Goal: Information Seeking & Learning: Learn about a topic

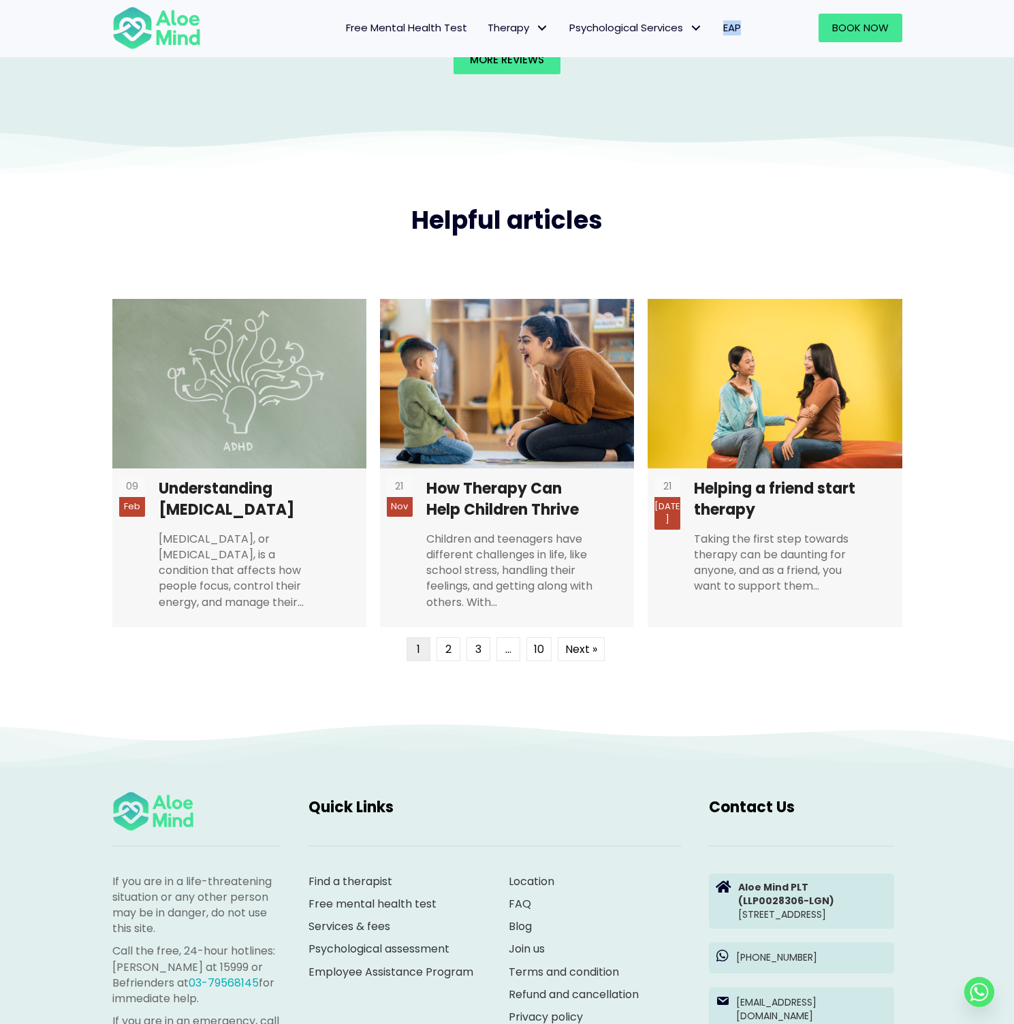
scroll to position [3030, 0]
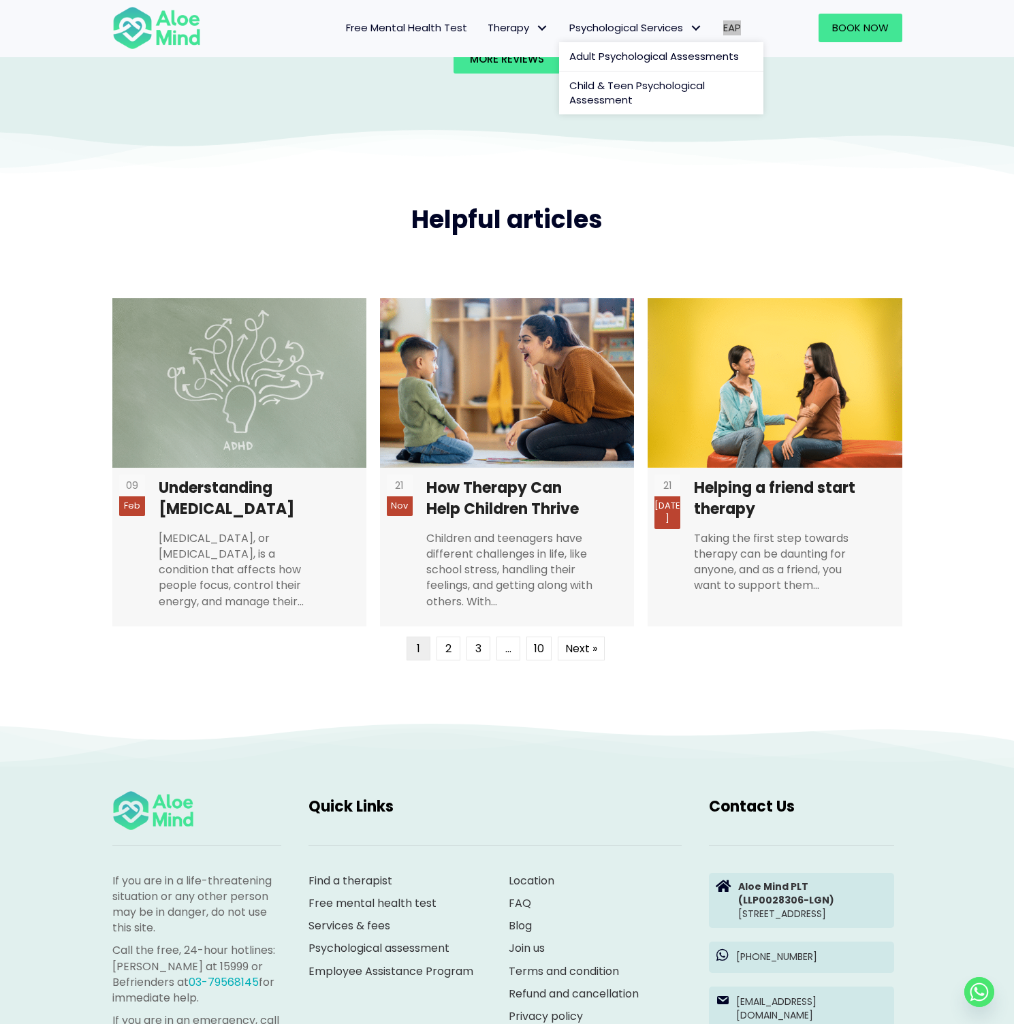
drag, startPoint x: 733, startPoint y: 48, endPoint x: 612, endPoint y: 21, distance: 124.8
click at [0, 0] on div "Free Mental Health Test Therapy Individual therapy Teen Therapy Child Therapy C…" at bounding box center [507, 28] width 1014 height 59
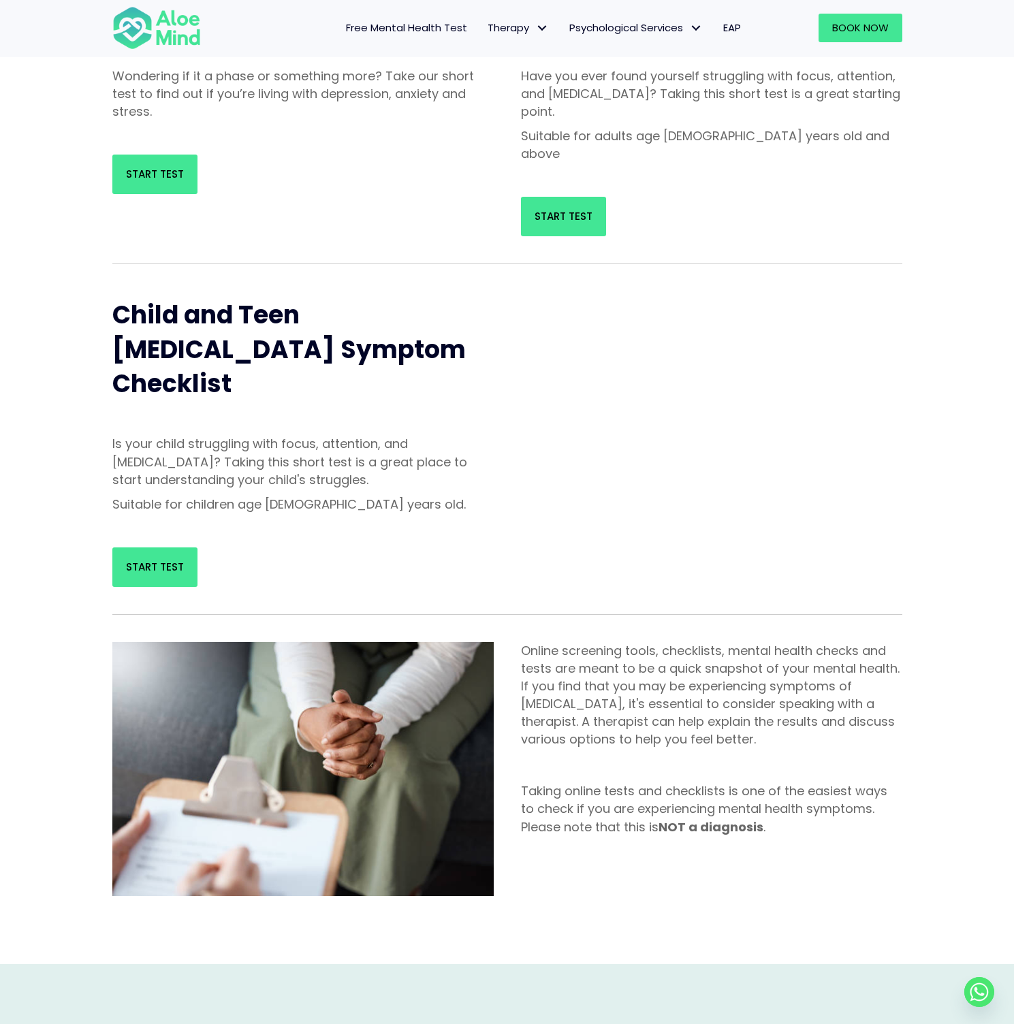
click at [409, 448] on div "Is your child struggling with focus, attention, and [MEDICAL_DATA]? Taking this…" at bounding box center [302, 477] width 381 height 84
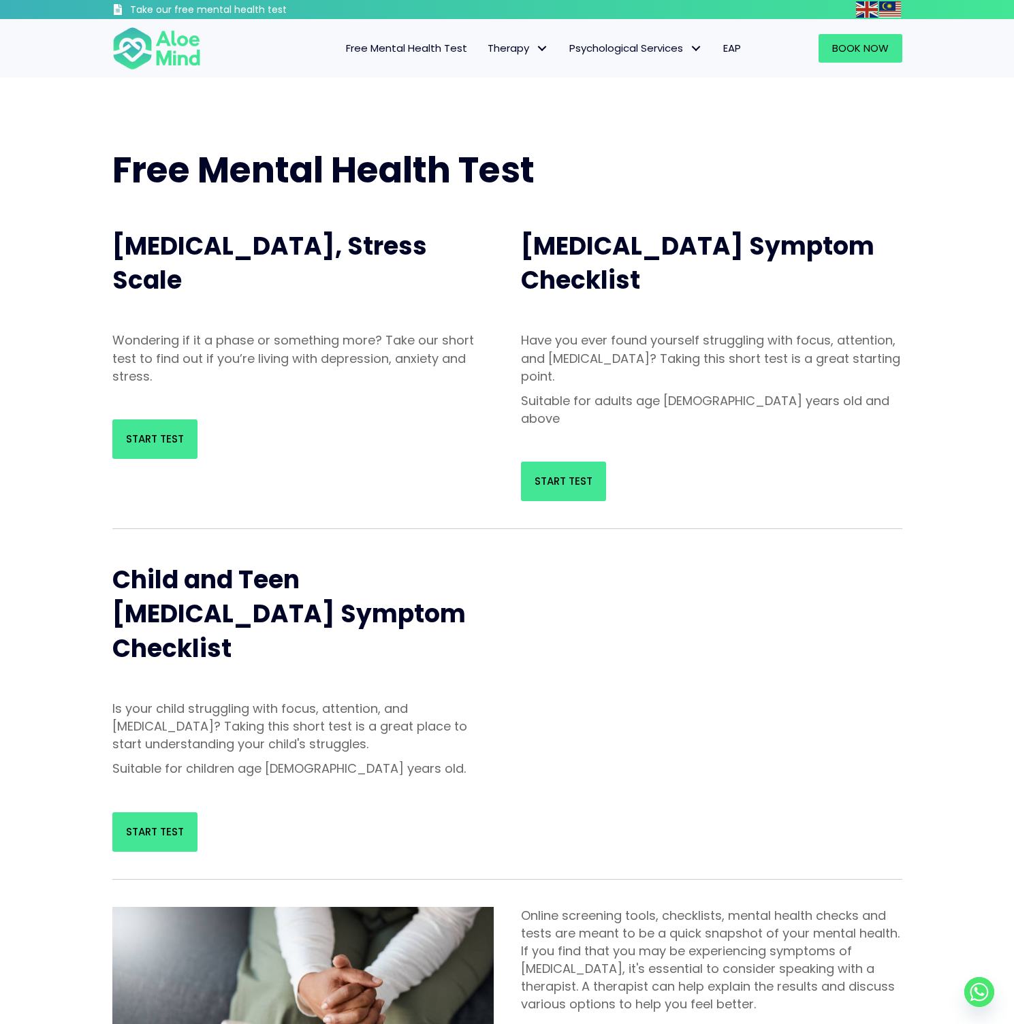
scroll to position [8, 0]
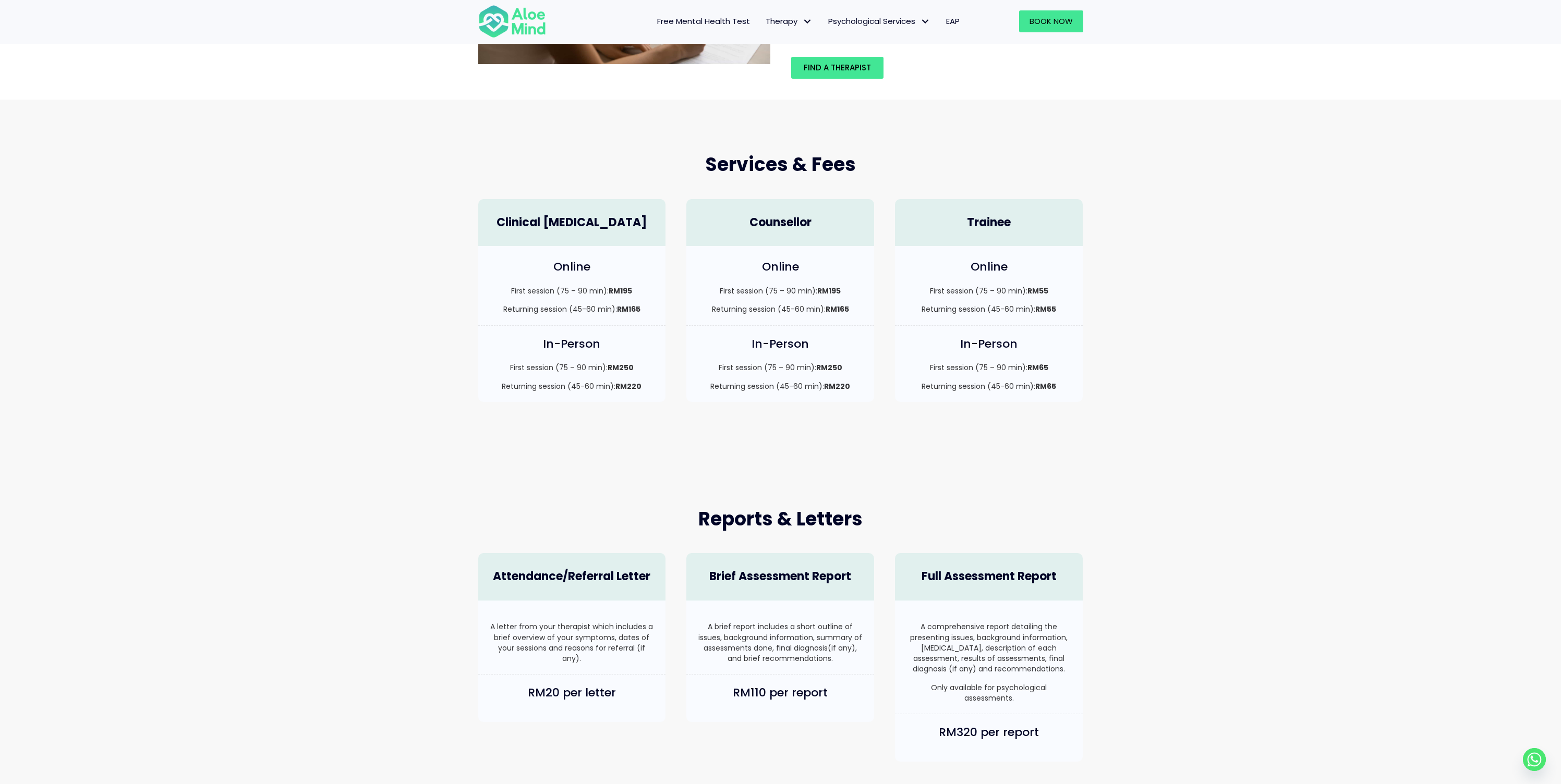
scroll to position [181, 0]
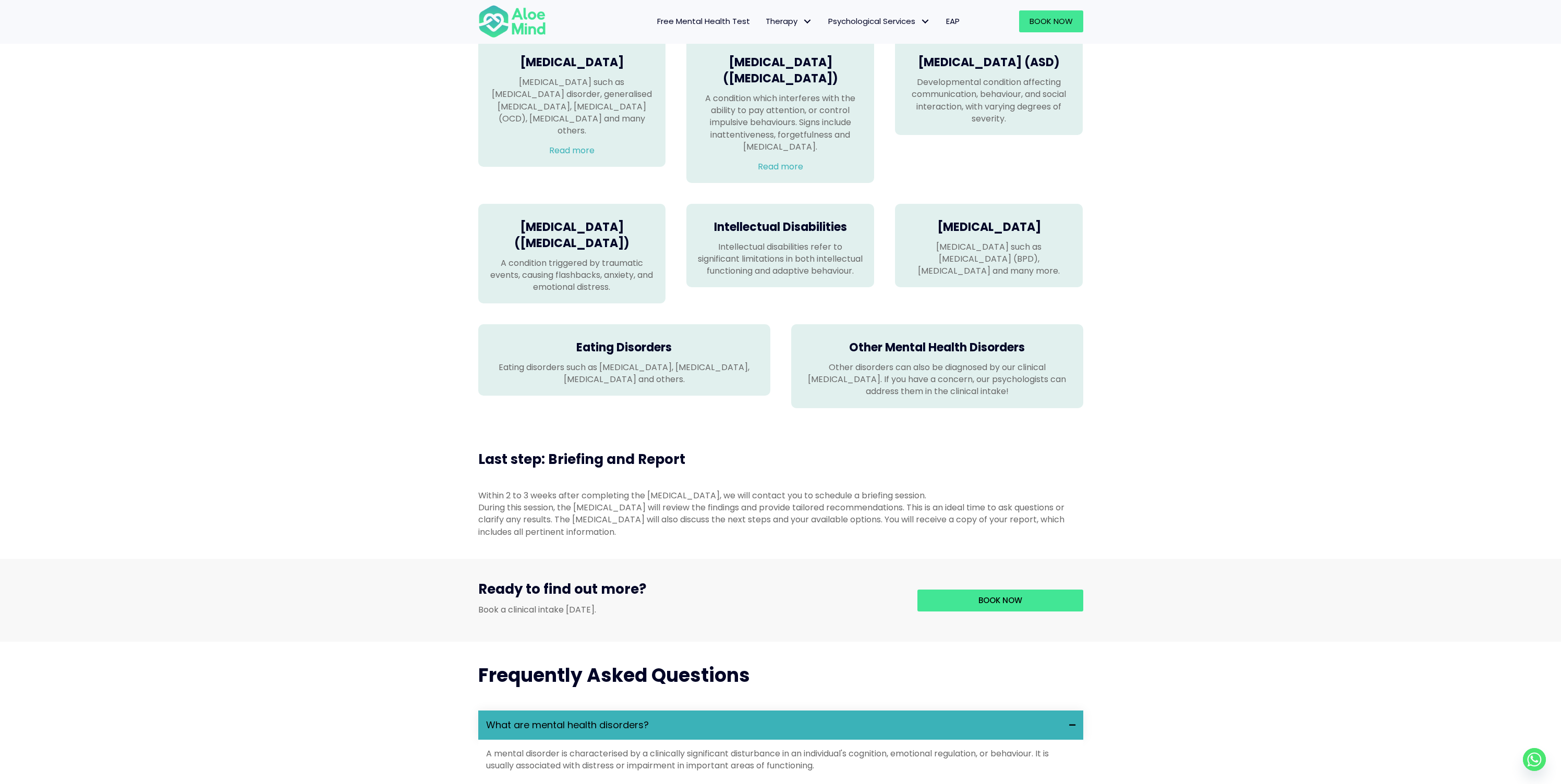
scroll to position [742, 0]
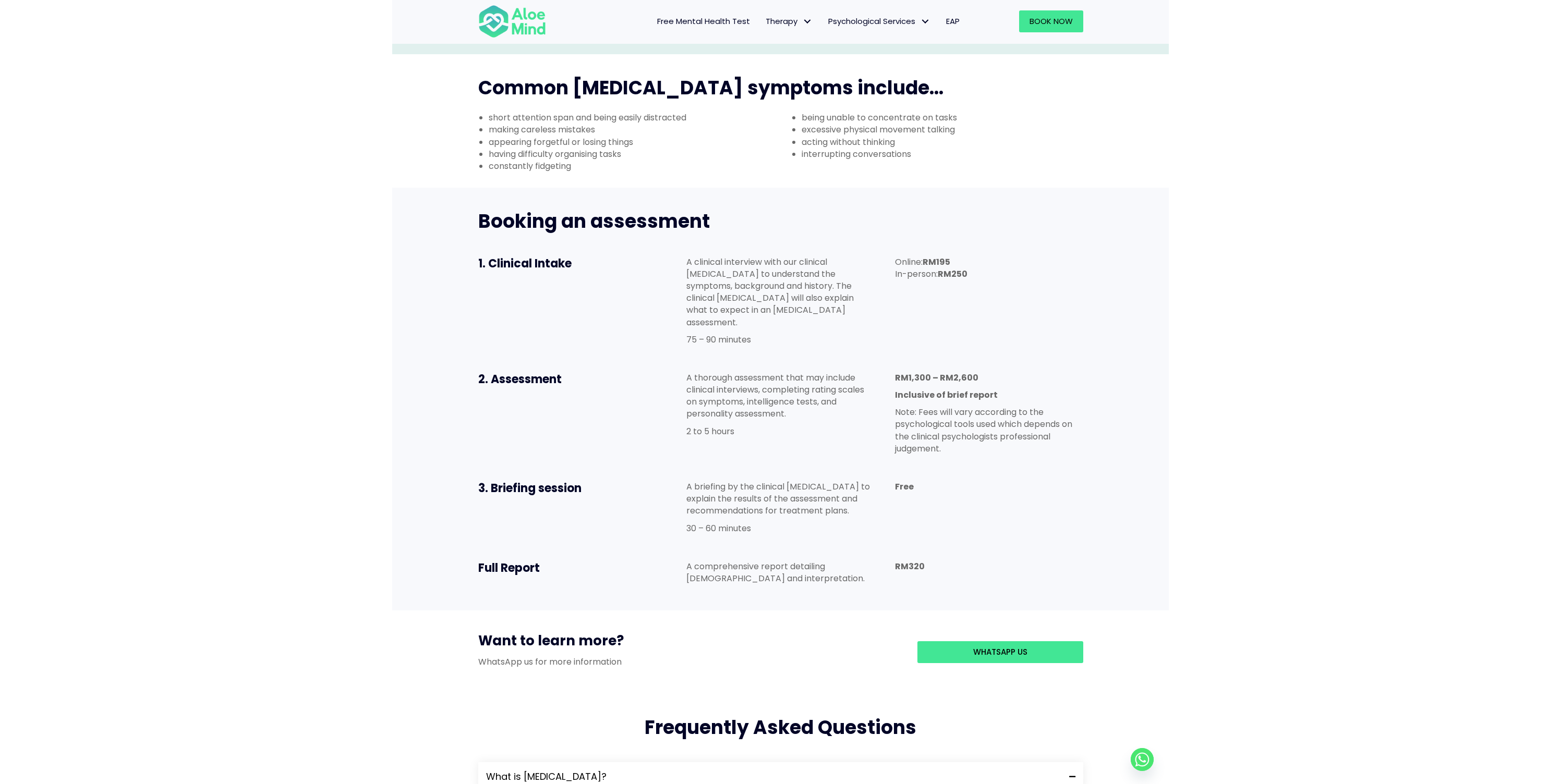
scroll to position [426, 0]
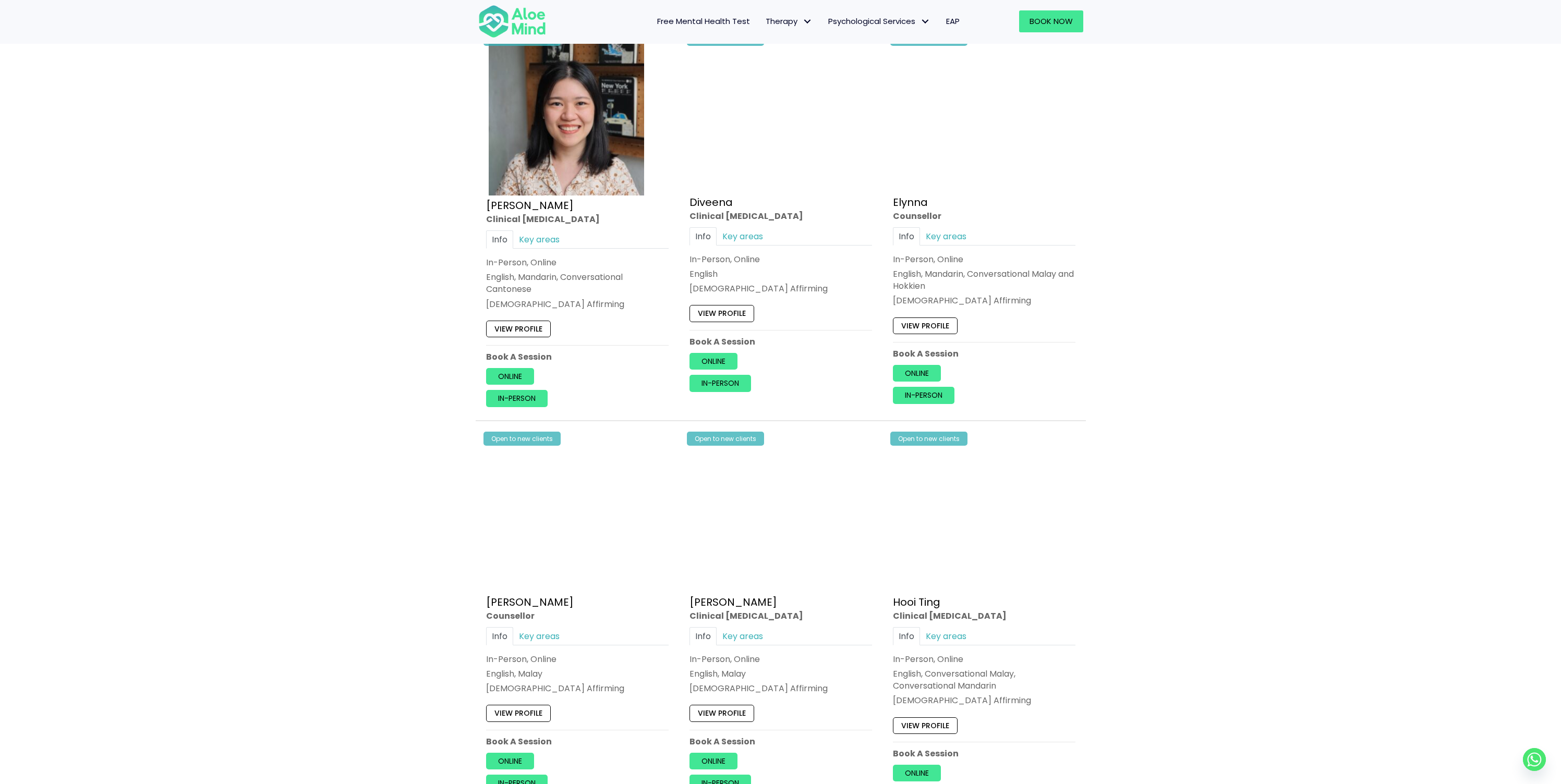
scroll to position [1331, 0]
